Goal: Communication & Community: Answer question/provide support

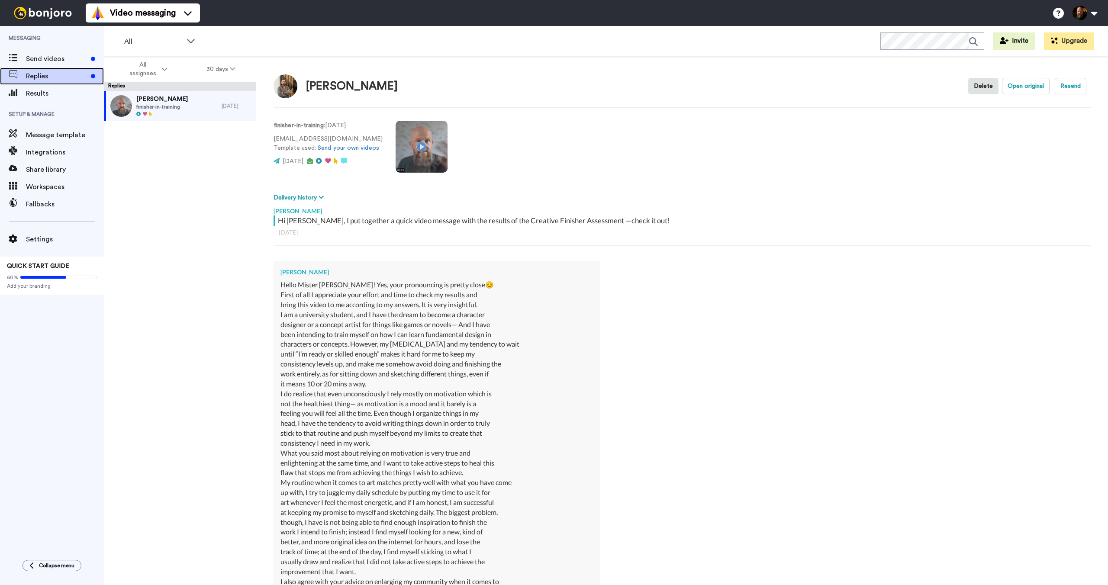
click at [33, 78] on span "Replies" at bounding box center [56, 76] width 61 height 10
type textarea "x"
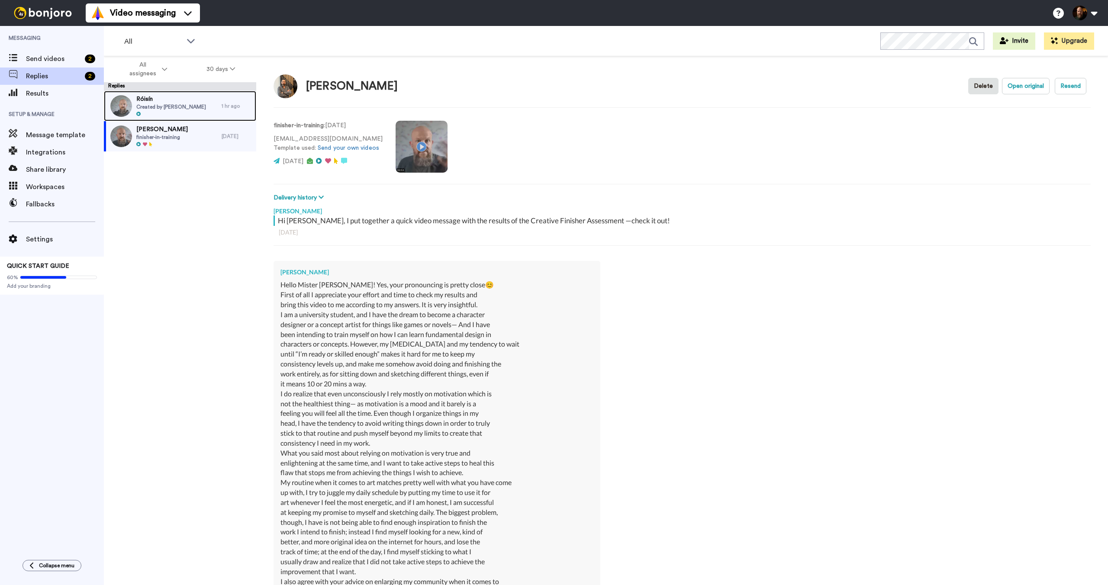
click at [183, 106] on span "Created by [PERSON_NAME]" at bounding box center [171, 106] width 70 height 7
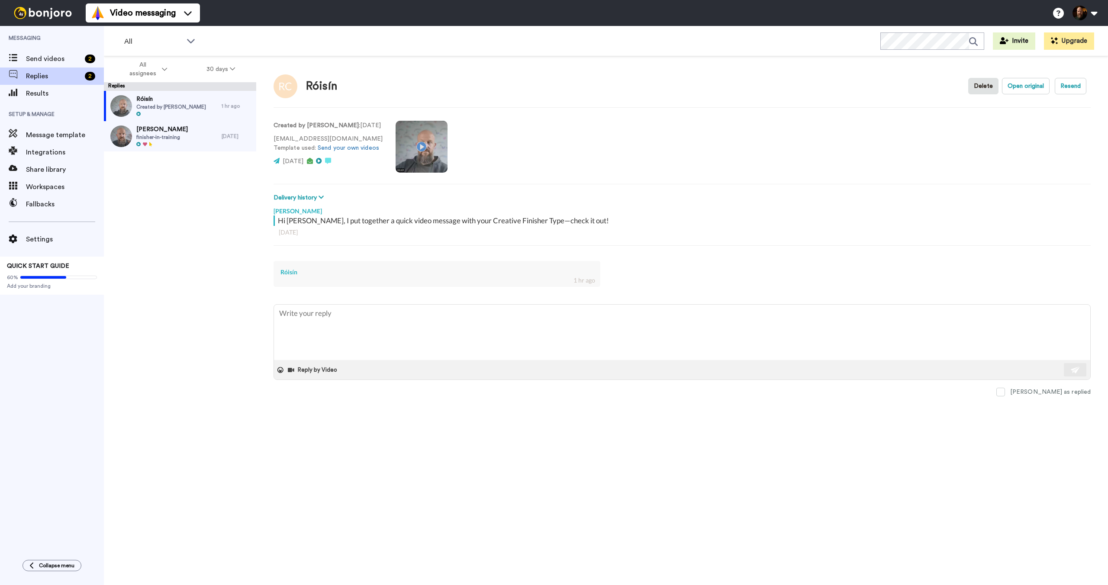
click at [592, 140] on div "Created by [PERSON_NAME] : [DATE] [EMAIL_ADDRESS][DOMAIN_NAME] Template used: S…" at bounding box center [682, 145] width 817 height 59
type textarea "x"
